Goal: Information Seeking & Learning: Check status

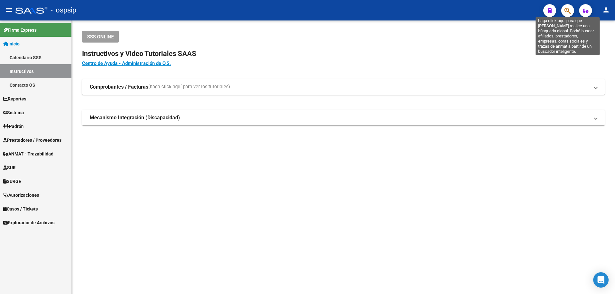
click at [565, 10] on icon "button" at bounding box center [567, 10] width 6 height 7
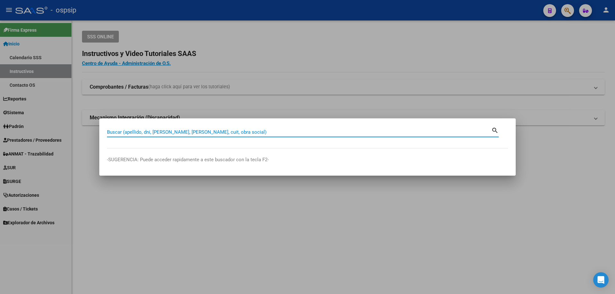
paste input "19103926"
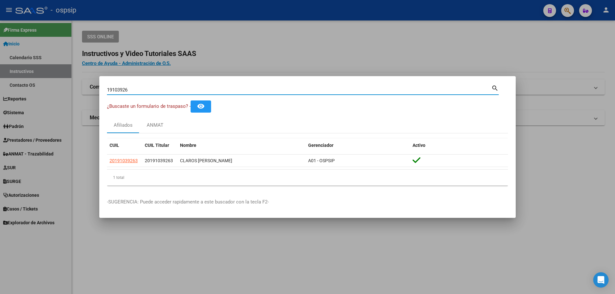
drag, startPoint x: 157, startPoint y: 88, endPoint x: 101, endPoint y: 78, distance: 57.1
click at [101, 78] on mat-dialog-container "19103926 Buscar (apellido, dni, cuil, nro traspaso, cuit, obra social) search ¿…" at bounding box center [307, 147] width 416 height 142
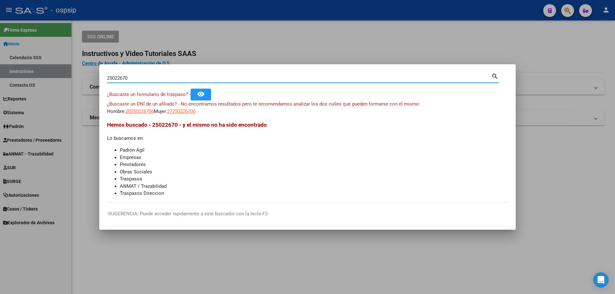
click at [115, 77] on input "25022670" at bounding box center [299, 78] width 384 height 6
click at [115, 76] on input "25022670" at bounding box center [299, 78] width 384 height 6
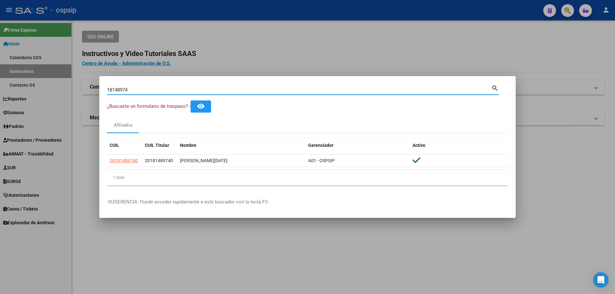
click at [118, 89] on input "18148974" at bounding box center [299, 90] width 384 height 6
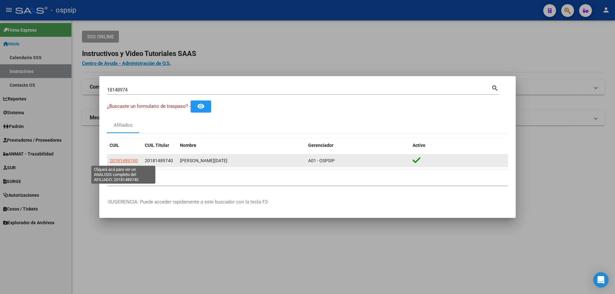
click at [126, 161] on span "20181489740" at bounding box center [124, 160] width 28 height 5
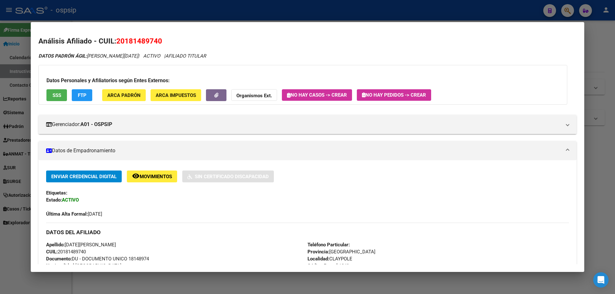
drag, startPoint x: 171, startPoint y: 30, endPoint x: 169, endPoint y: 26, distance: 5.2
click at [171, 30] on mat-dialog-content "Análisis Afiliado - CUIL: 20181489740 DATOS PADRÓN ÁGIL: [PERSON_NAME][DATE] | …" at bounding box center [307, 147] width 553 height 235
click at [169, 17] on div at bounding box center [307, 147] width 615 height 294
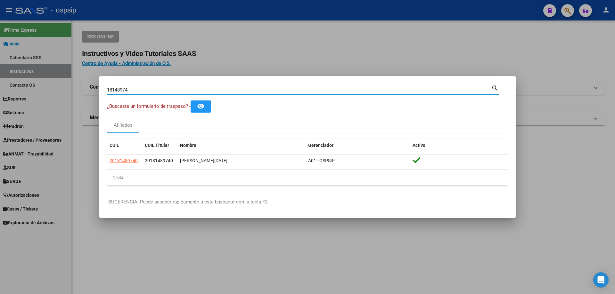
drag, startPoint x: 143, startPoint y: 91, endPoint x: 0, endPoint y: 15, distance: 161.9
click at [0, 24] on div "18148974 Buscar (apellido, dni, cuil, nro traspaso, cuit, obra social) search ¿…" at bounding box center [307, 147] width 615 height 294
type input "25022670"
